Goal: Information Seeking & Learning: Check status

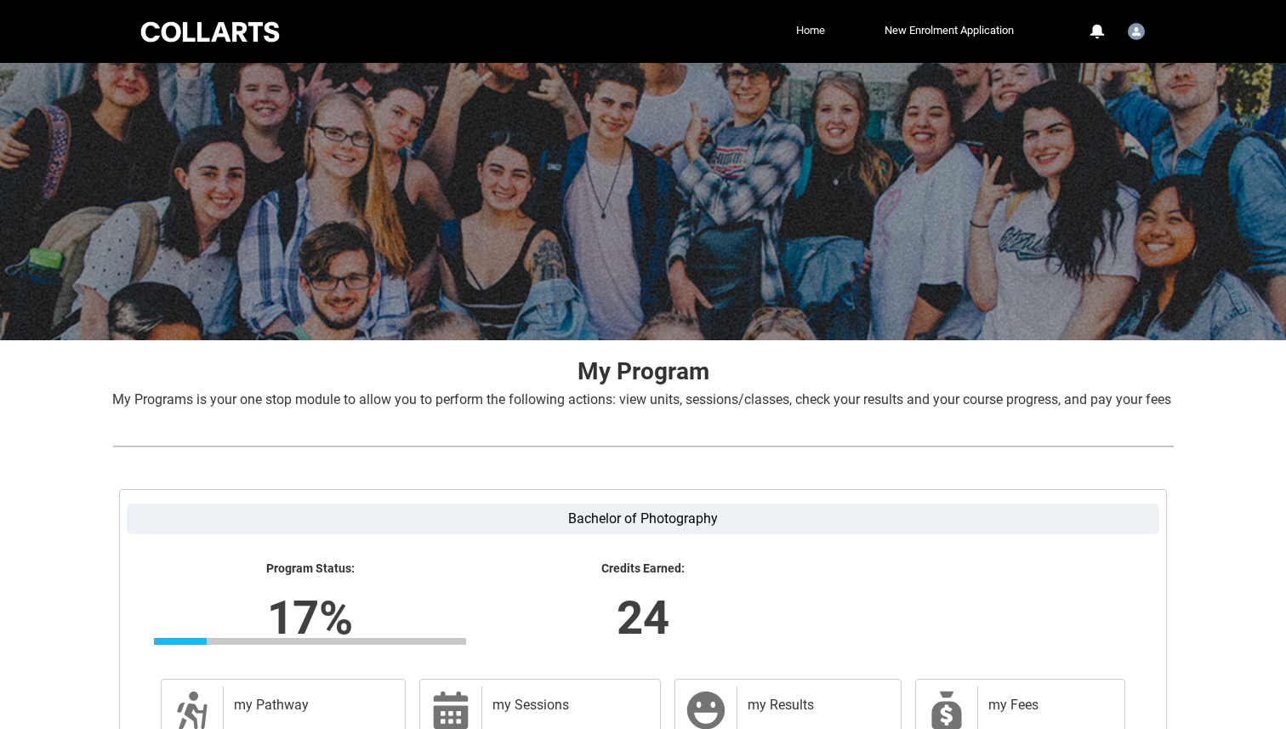
click at [799, 23] on link "Home" at bounding box center [810, 31] width 37 height 26
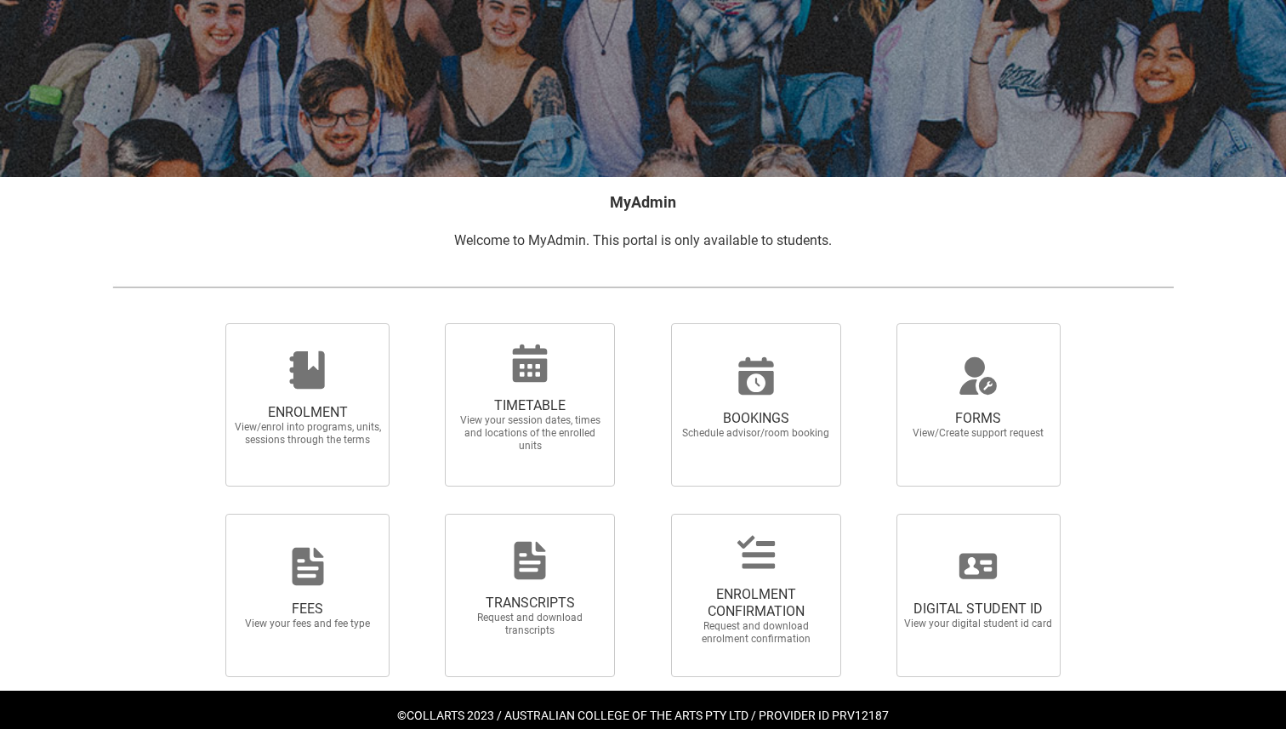
scroll to position [194, 0]
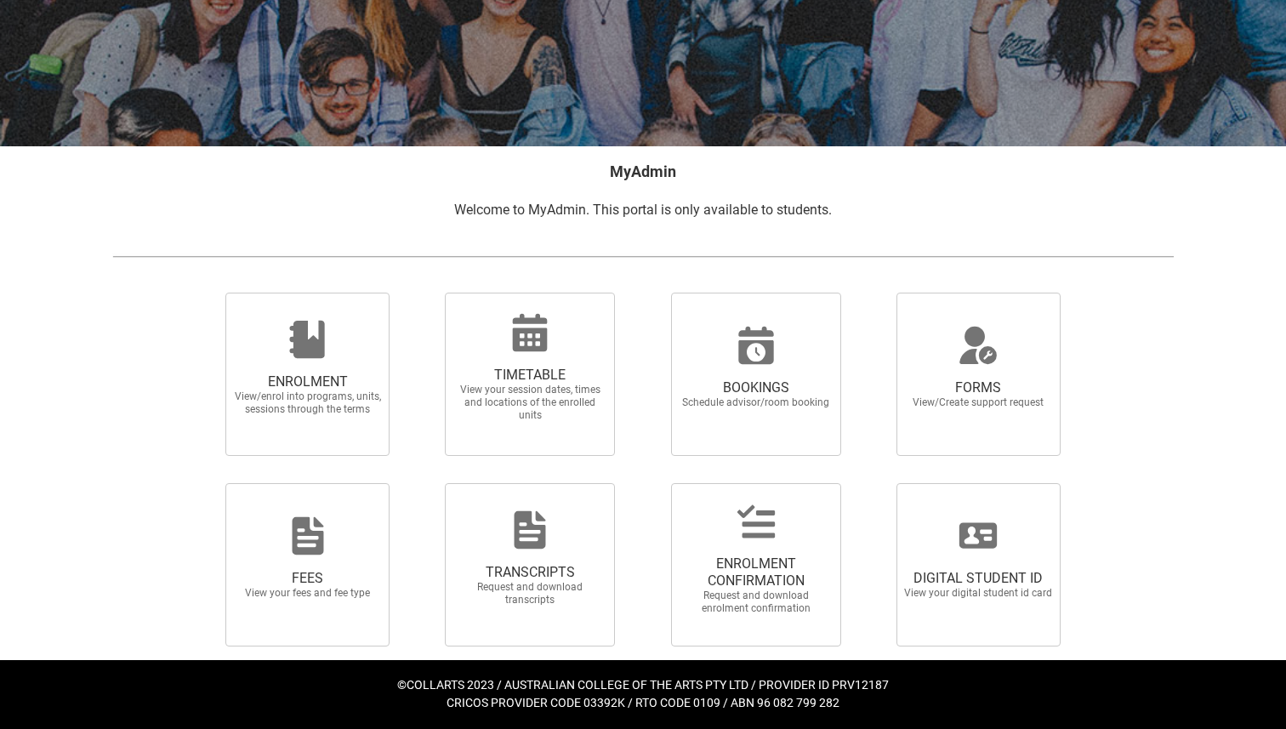
click at [558, 391] on span "View your session dates, times and locations of the enrolled units" at bounding box center [530, 402] width 150 height 38
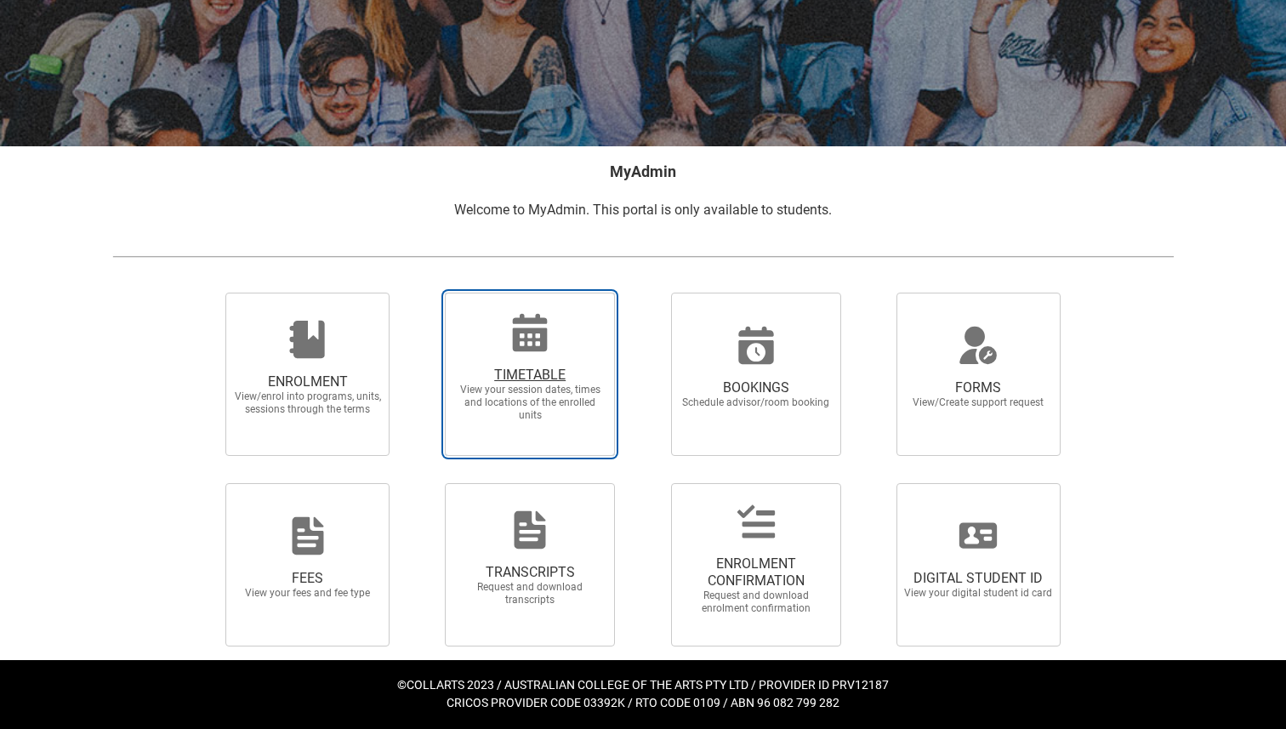
click at [423, 292] on input "TIMETABLE View your session dates, times and locations of the enrolled units" at bounding box center [423, 292] width 1 height 1
radio input "true"
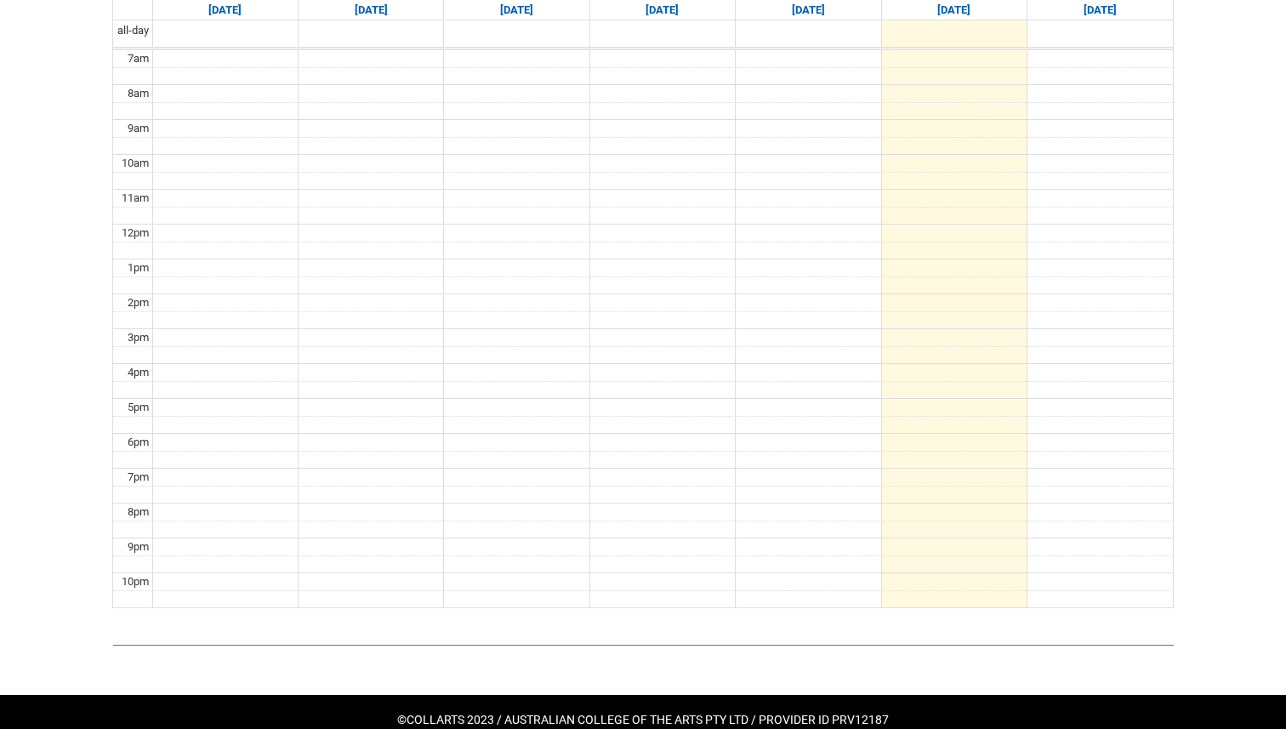
scroll to position [426, 0]
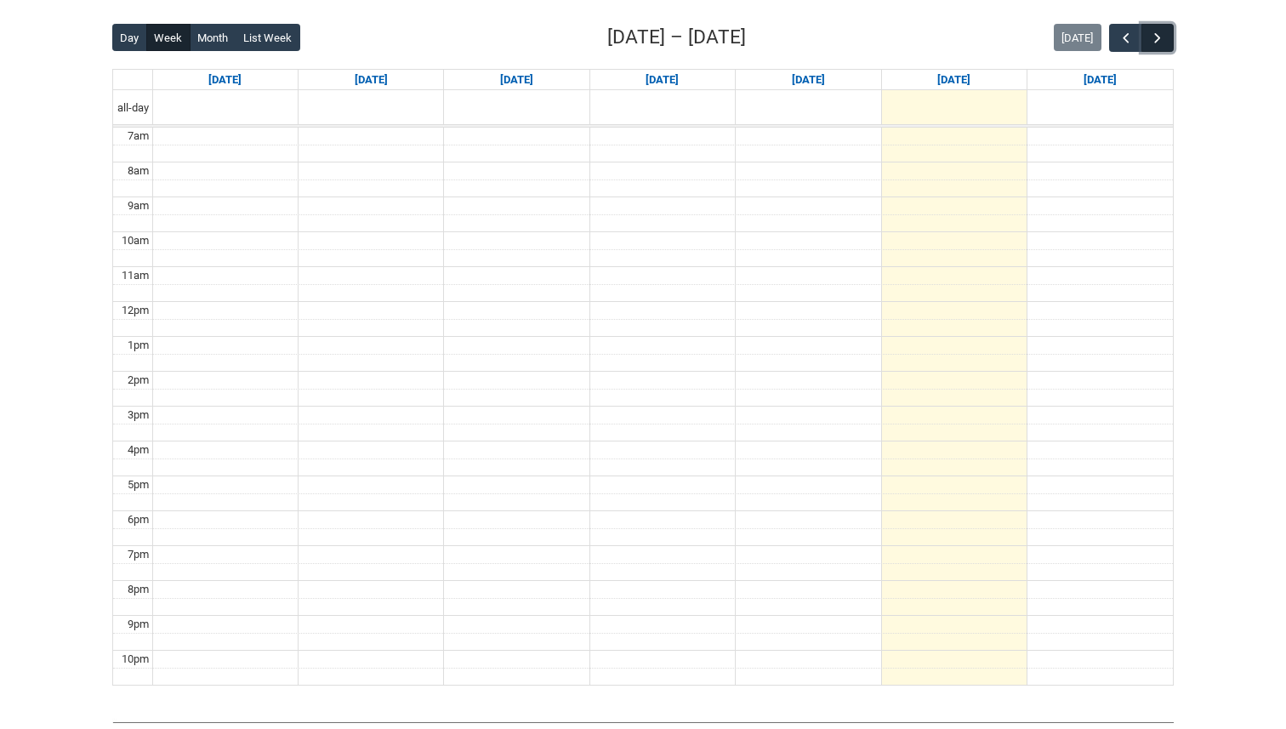
click at [1161, 37] on span "button" at bounding box center [1157, 38] width 17 height 17
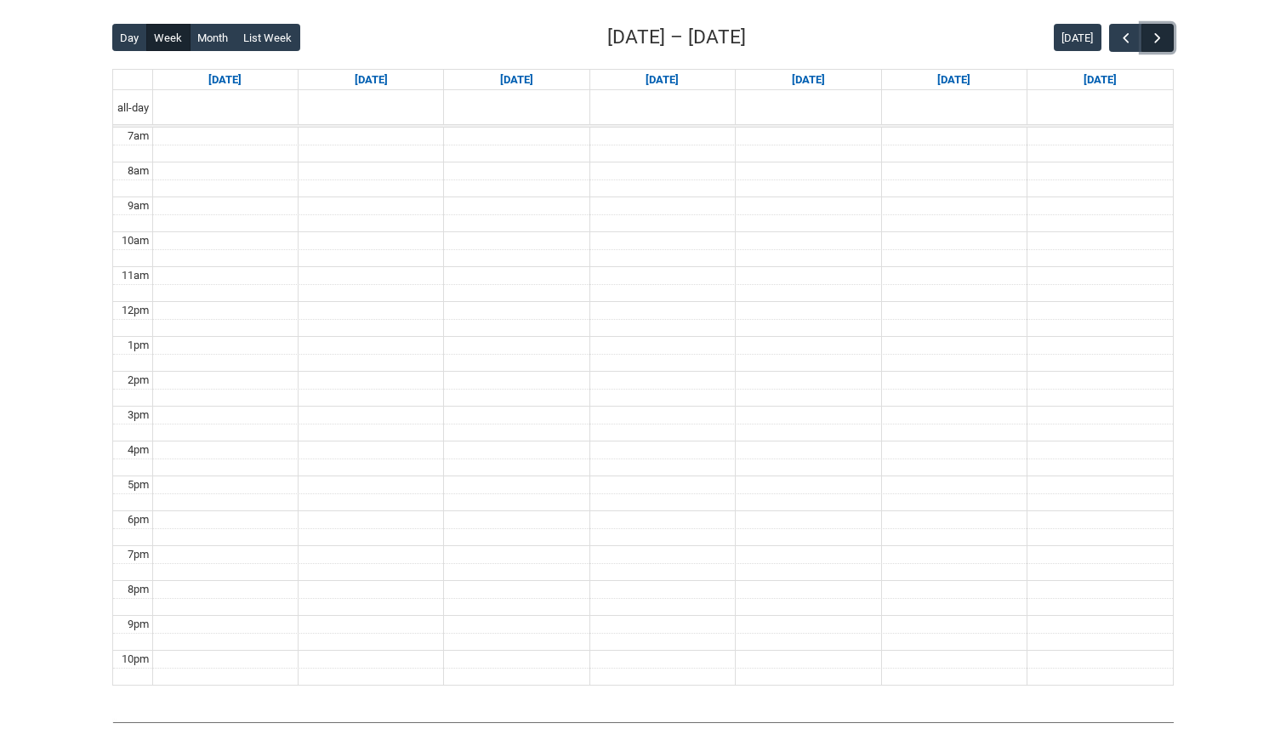
click at [1157, 44] on span "button" at bounding box center [1157, 38] width 17 height 17
click at [1122, 50] on button "button" at bounding box center [1125, 38] width 32 height 28
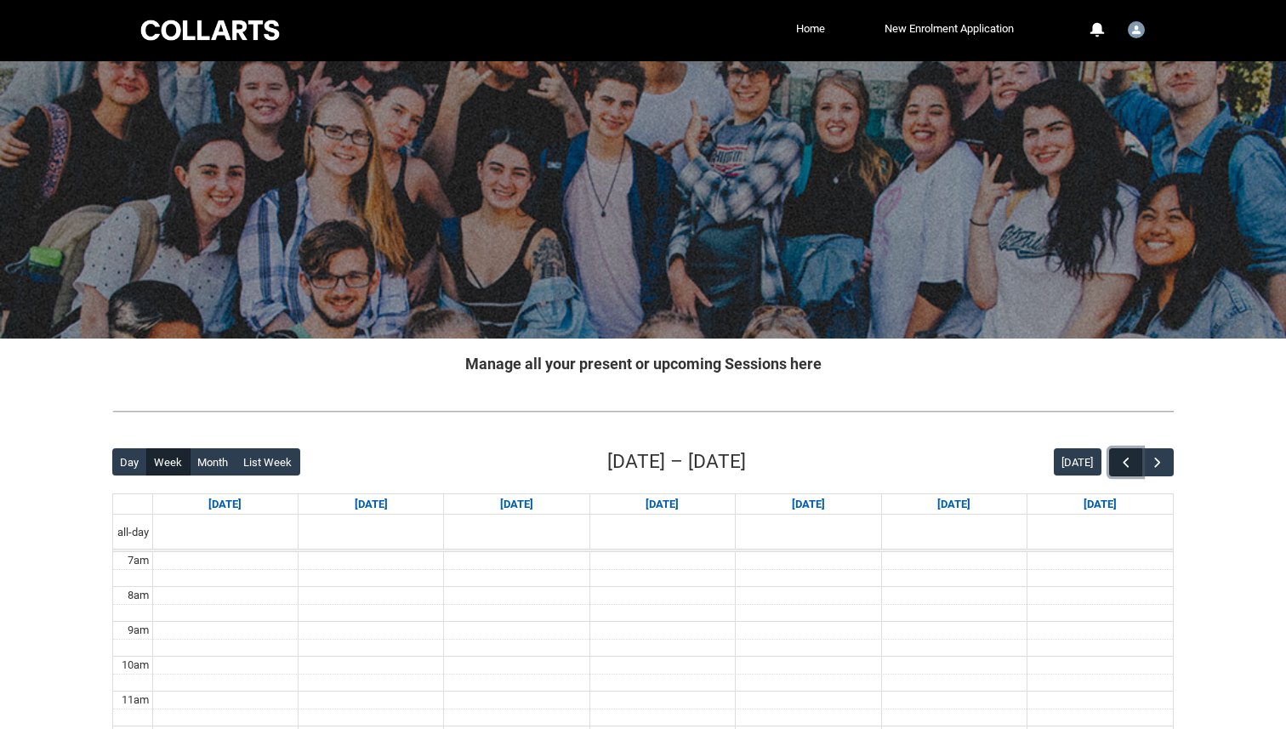
scroll to position [0, 0]
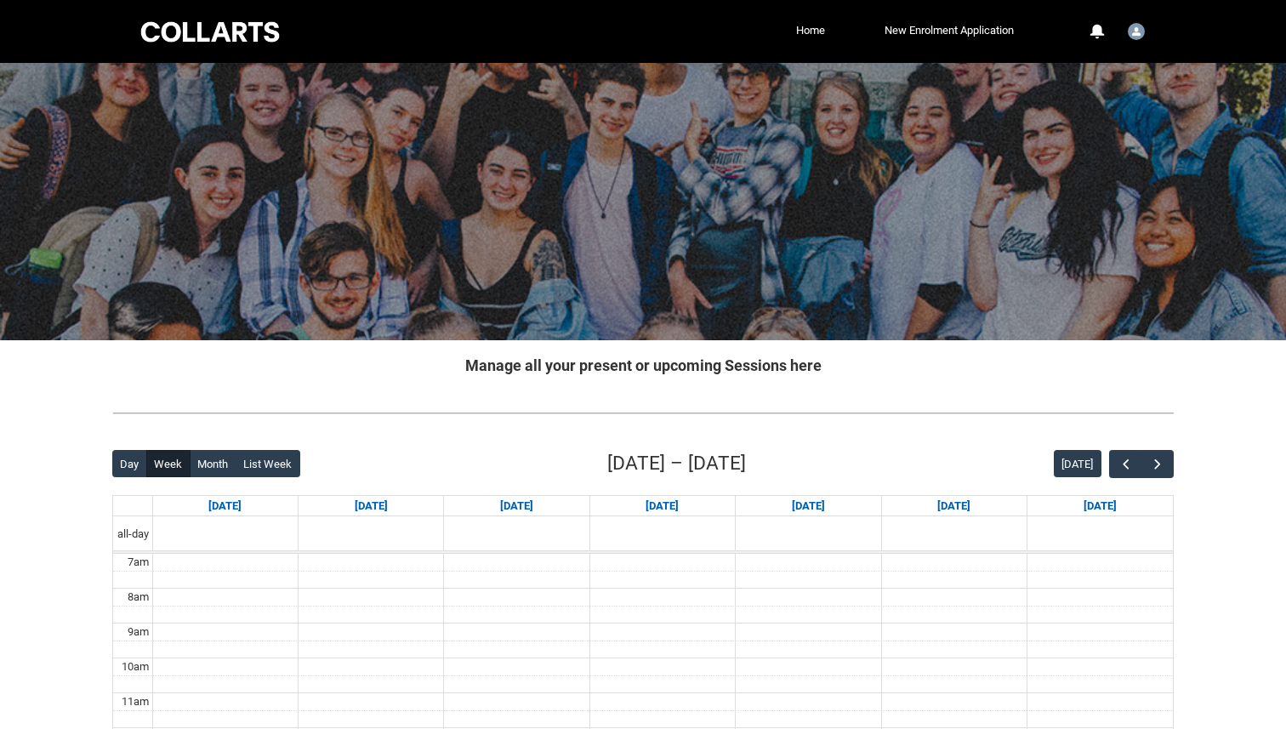
click at [235, 39] on div at bounding box center [210, 32] width 145 height 26
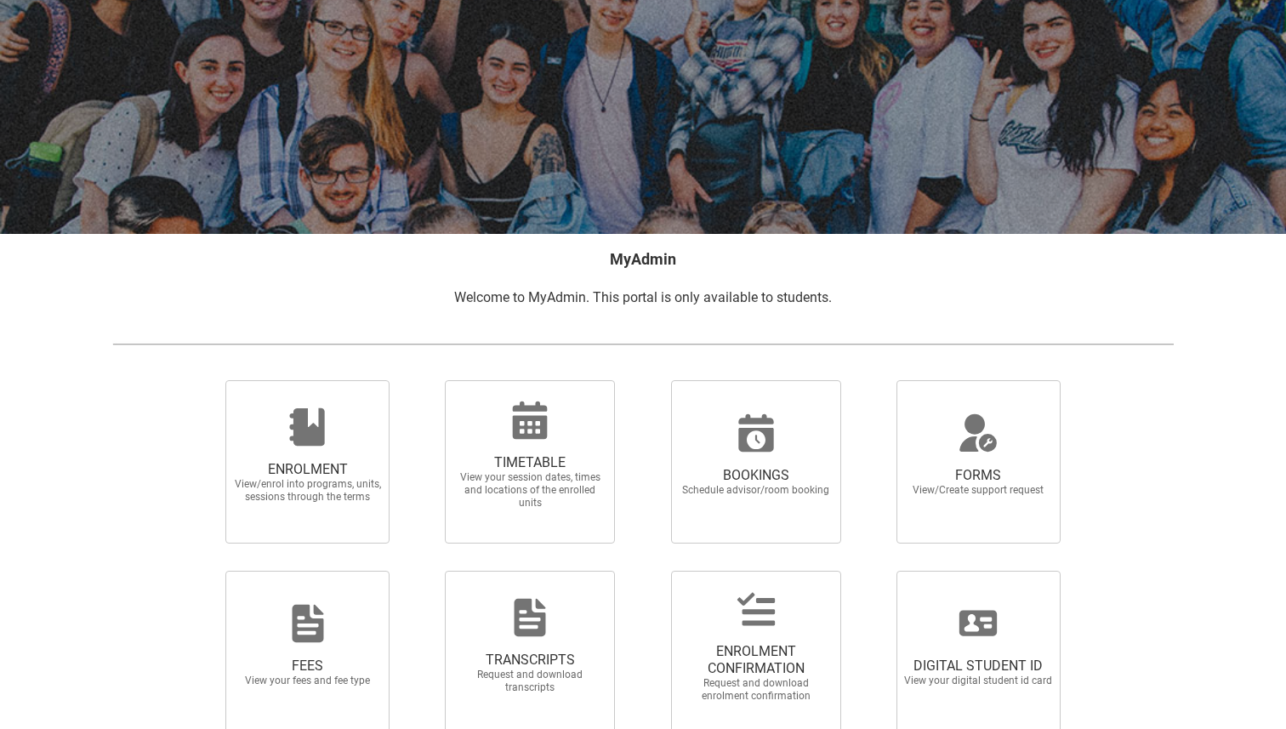
scroll to position [194, 0]
